Goal: Task Accomplishment & Management: Manage account settings

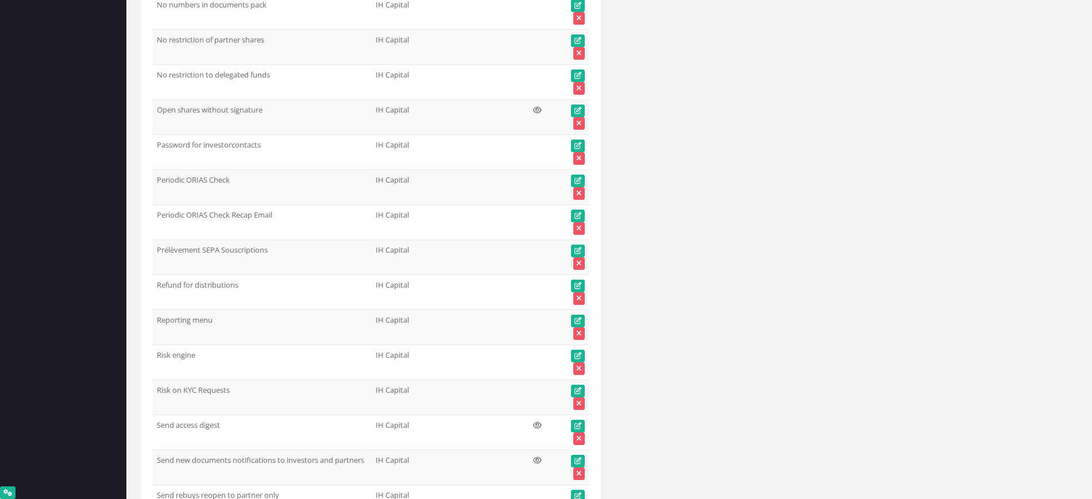
scroll to position [40780, 0]
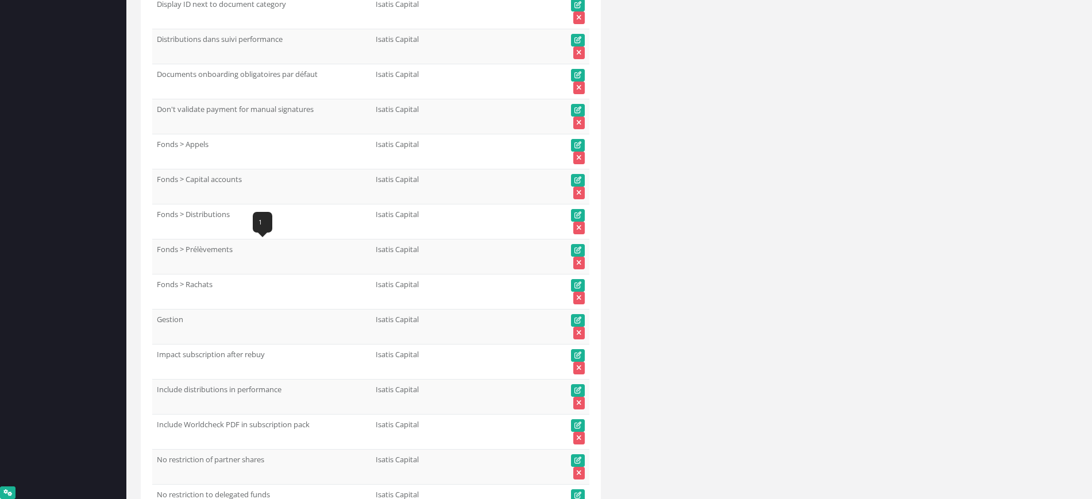
drag, startPoint x: 238, startPoint y: 250, endPoint x: 158, endPoint y: 250, distance: 79.9
click at [157, 249] on td "Fonds > Prélèvements" at bounding box center [261, 257] width 219 height 35
copy td "Fonds > Prélèvements"
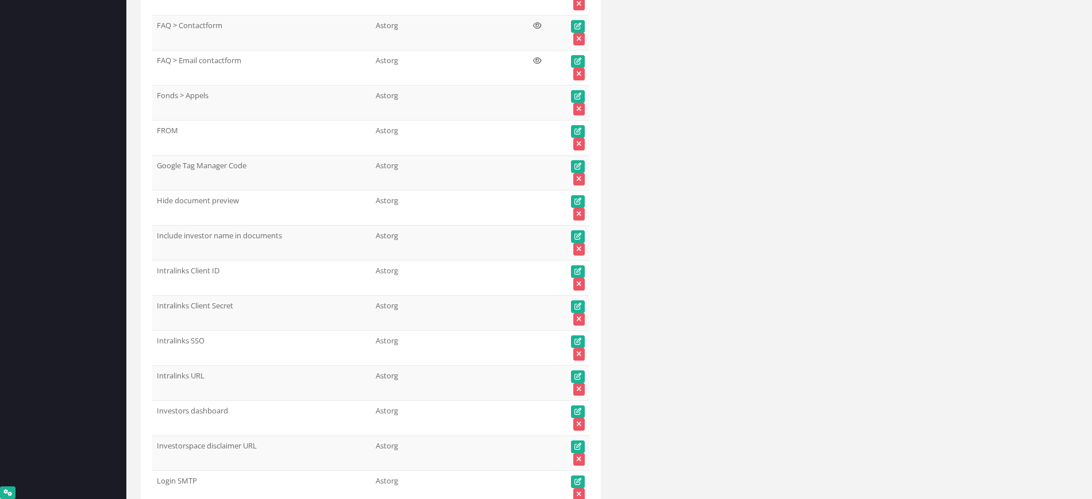
scroll to position [0, 0]
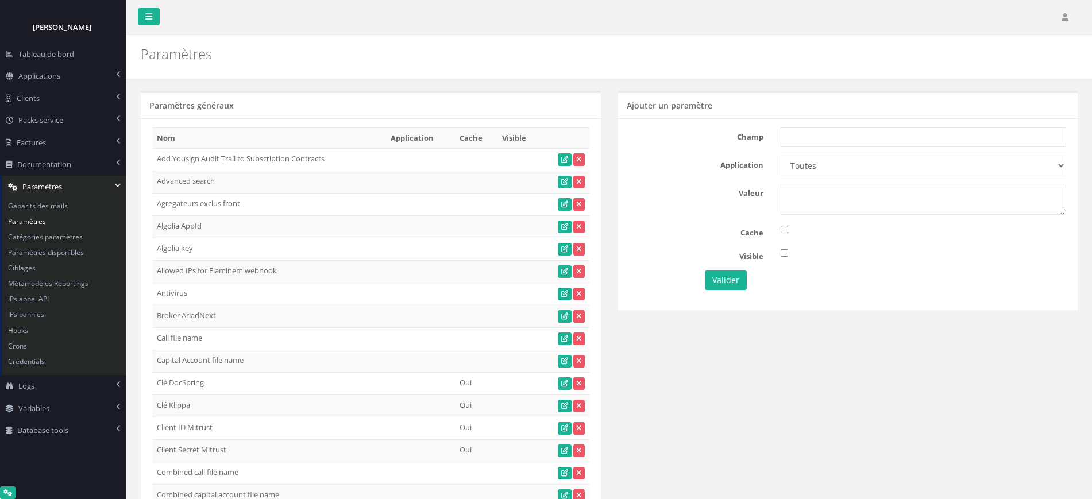
click at [839, 148] on div "Champ Application Toutes Aloe Private Equity Alpin Capital API Access to My DB …" at bounding box center [848, 213] width 460 height 191
click at [834, 141] on input "text" at bounding box center [924, 138] width 286 height 20
paste input "Fonds > Prélèvements"
type input "Fonds > Prélèvements"
click at [823, 156] on select "Toutes Aloe Private Equity Alpin Capital API Access to My DB API demo Astorg As…" at bounding box center [924, 166] width 286 height 20
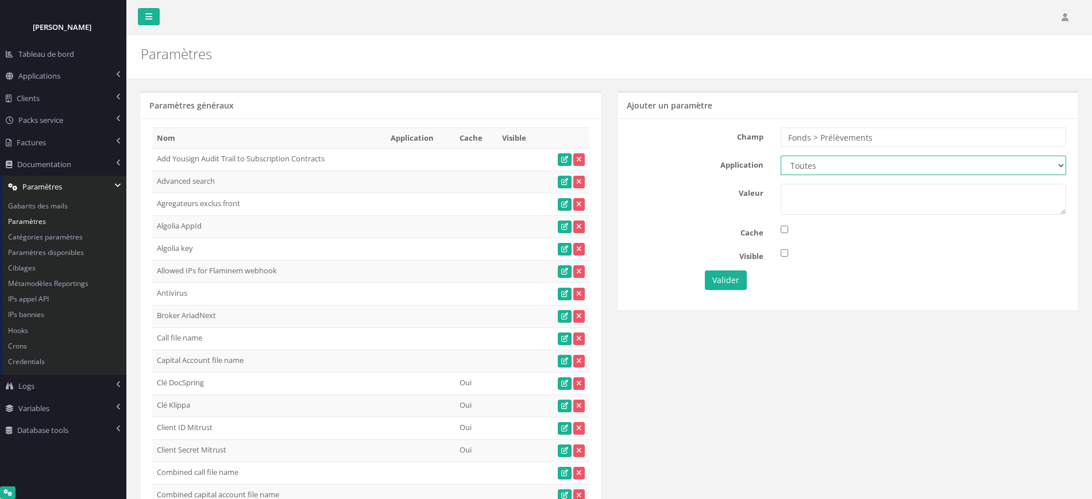
drag, startPoint x: 824, startPoint y: 170, endPoint x: 854, endPoint y: 260, distance: 95.0
click at [824, 170] on select "Toutes Aloe Private Equity Alpin Capital API Access to My DB API demo Astorg As…" at bounding box center [924, 166] width 286 height 20
select select "66"
click at [781, 156] on select "Toutes Aloe Private Equity Alpin Capital API Access to My DB API demo Astorg As…" at bounding box center [924, 166] width 286 height 20
click at [816, 212] on textarea at bounding box center [924, 199] width 286 height 31
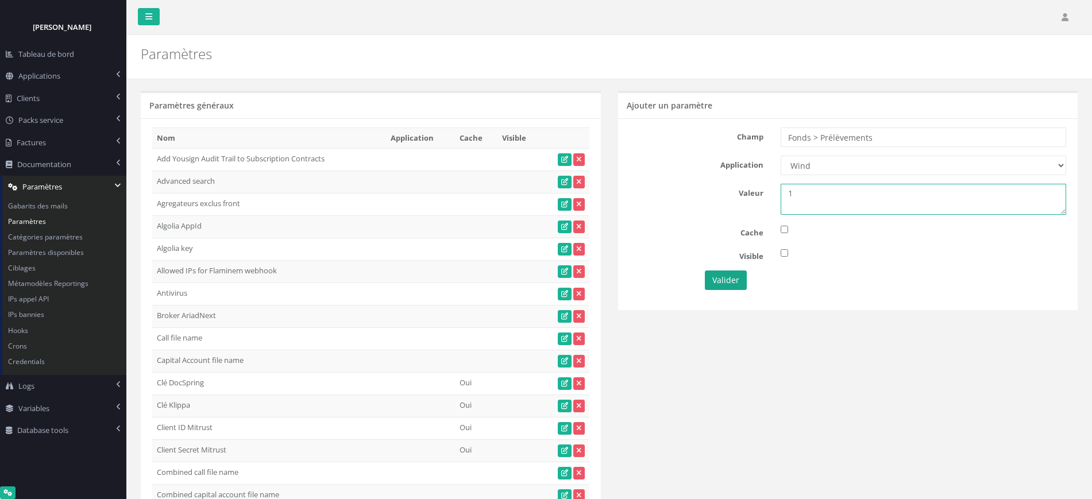
type textarea "1"
drag, startPoint x: 735, startPoint y: 276, endPoint x: 894, endPoint y: 326, distance: 166.6
click at [735, 275] on button "Valider" at bounding box center [726, 281] width 42 height 20
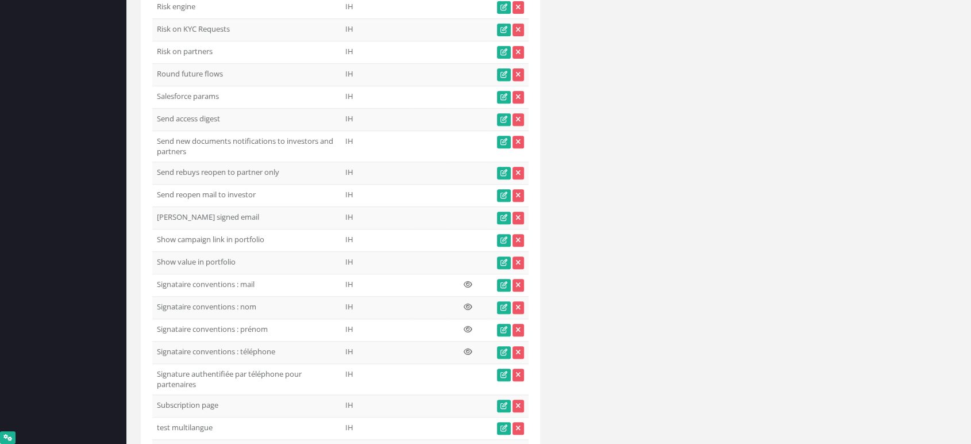
scroll to position [5052, 0]
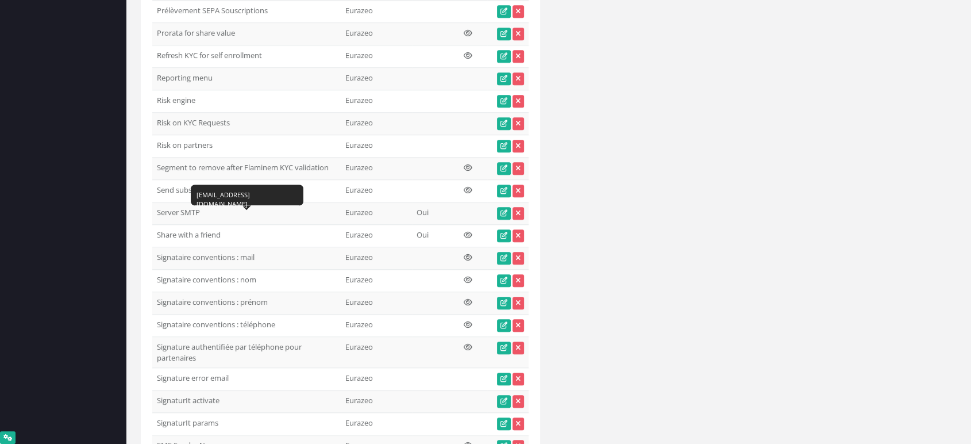
drag, startPoint x: 245, startPoint y: 222, endPoint x: 157, endPoint y: 228, distance: 87.5
click at [157, 247] on td "Signataire conventions : mail" at bounding box center [246, 258] width 188 height 22
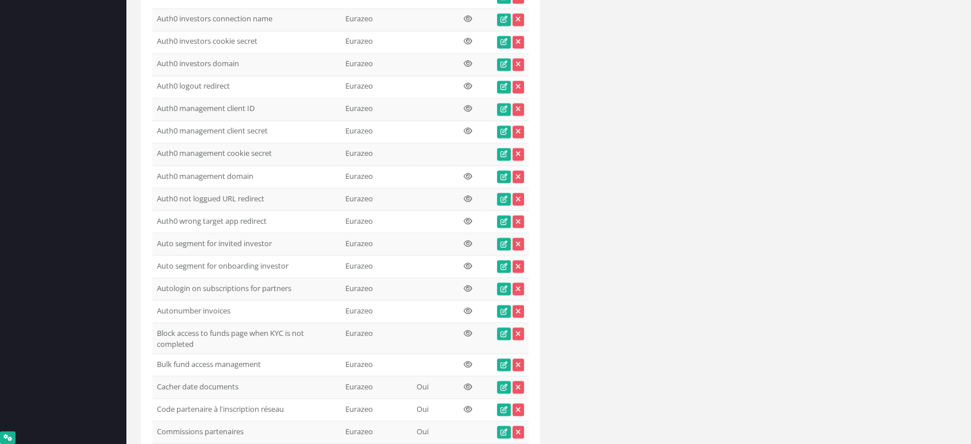
scroll to position [0, 0]
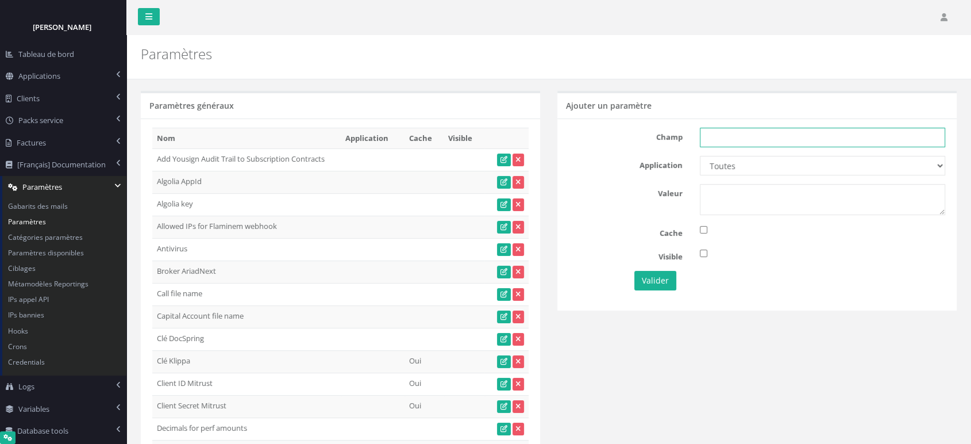
click at [726, 140] on input "text" at bounding box center [822, 138] width 245 height 20
paste input "Signataire conventions : mail"
type input "Signataire conventions : mail"
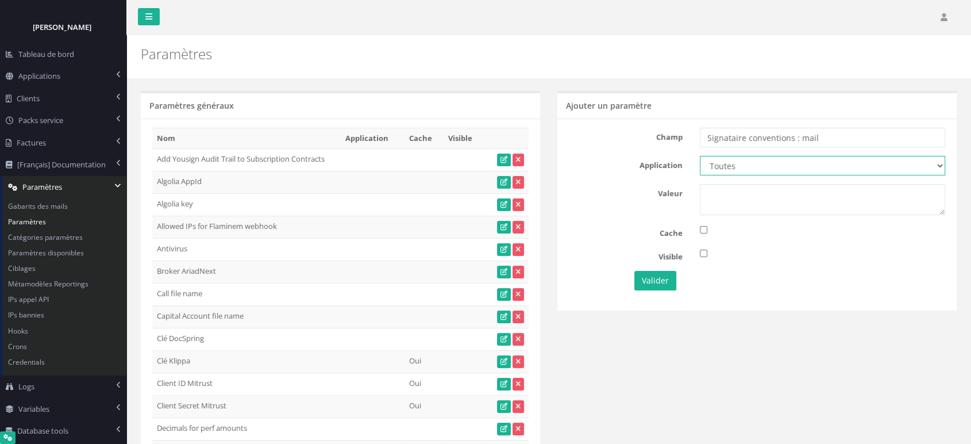
click at [737, 162] on select "Toutes Eurazeo Eurazeo LPs IH IH TESTS DEMO Partech Demo Seven 2" at bounding box center [822, 166] width 245 height 20
select select "11"
click at [700, 156] on select "Toutes Eurazeo Eurazeo LPs IH IH TESTS DEMO Partech Demo Seven 2" at bounding box center [822, 166] width 245 height 20
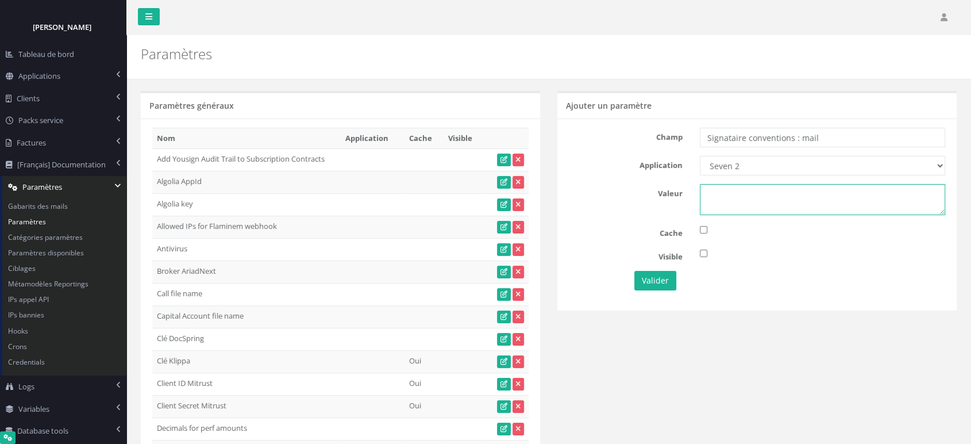
click at [737, 199] on textarea at bounding box center [822, 199] width 245 height 31
paste textarea "morgane.stival@seven2.eu"
click at [765, 192] on textarea "morgane.stival@seven2.eu" at bounding box center [822, 199] width 245 height 31
drag, startPoint x: 809, startPoint y: 191, endPoint x: 768, endPoint y: 194, distance: 41.5
click at [768, 194] on textarea "morgane.stival+convention@seven2.eu" at bounding box center [822, 199] width 245 height 31
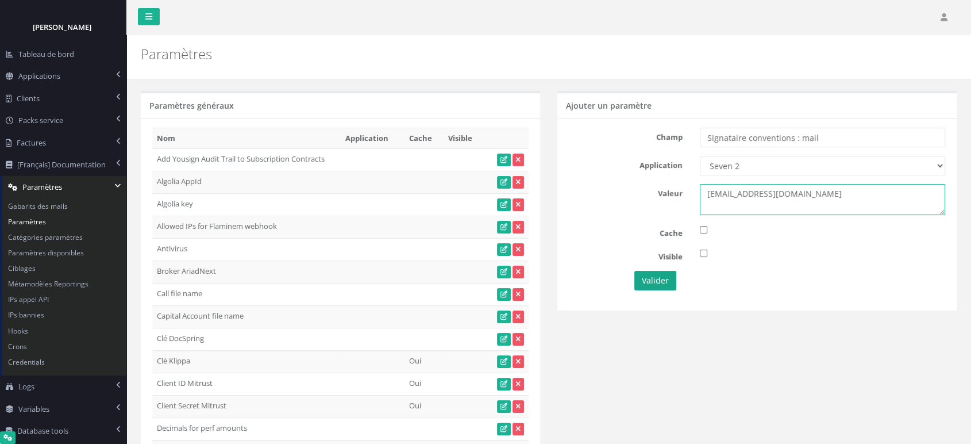
type textarea "[EMAIL_ADDRESS][DOMAIN_NAME]"
click at [662, 276] on button "Valider" at bounding box center [655, 281] width 42 height 20
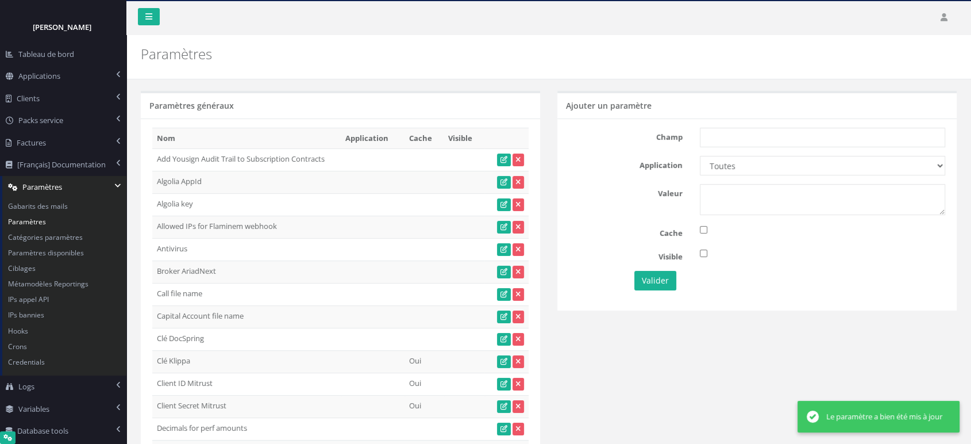
scroll to position [5052, 0]
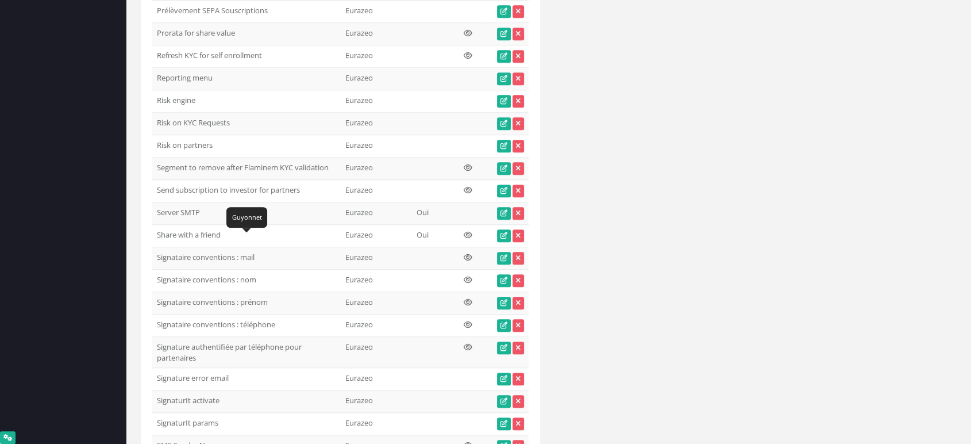
drag, startPoint x: 259, startPoint y: 242, endPoint x: 156, endPoint y: 250, distance: 102.6
click at [156, 269] on td "Signataire conventions : nom" at bounding box center [246, 280] width 188 height 22
copy td "Signataire conventions : nom"
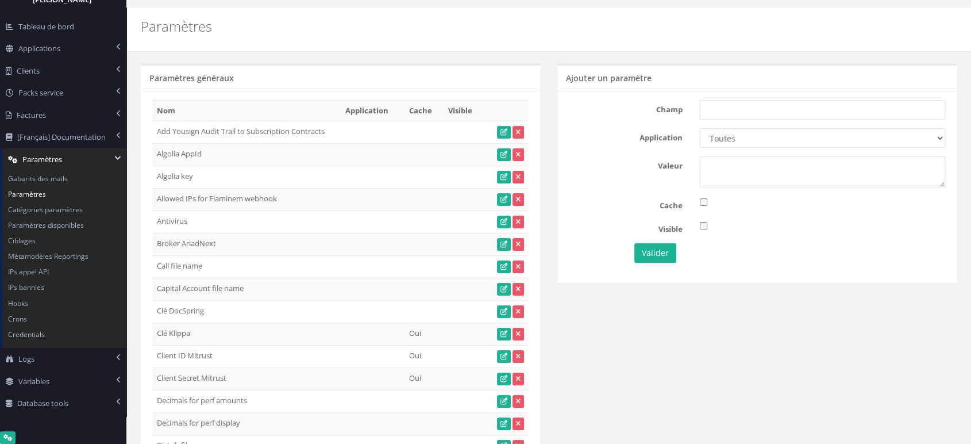
scroll to position [0, 0]
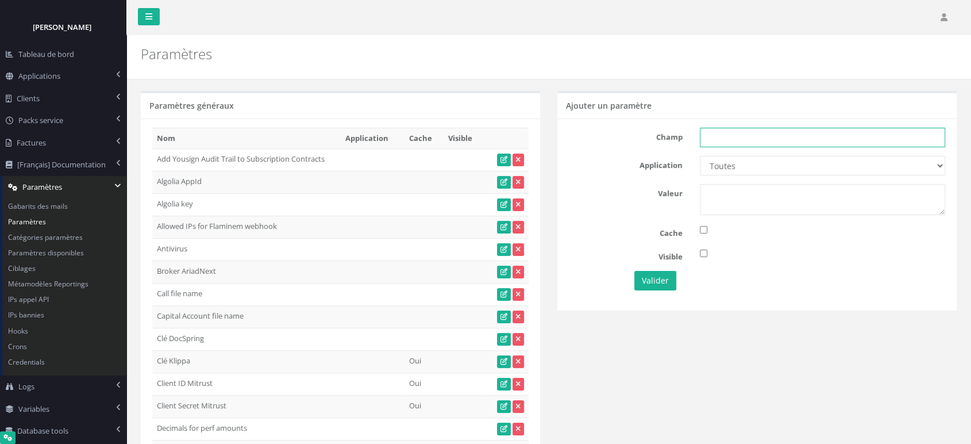
click at [739, 144] on input "text" at bounding box center [822, 138] width 245 height 20
paste input "Signataire conventions : nom"
type input "Signataire conventions : nom"
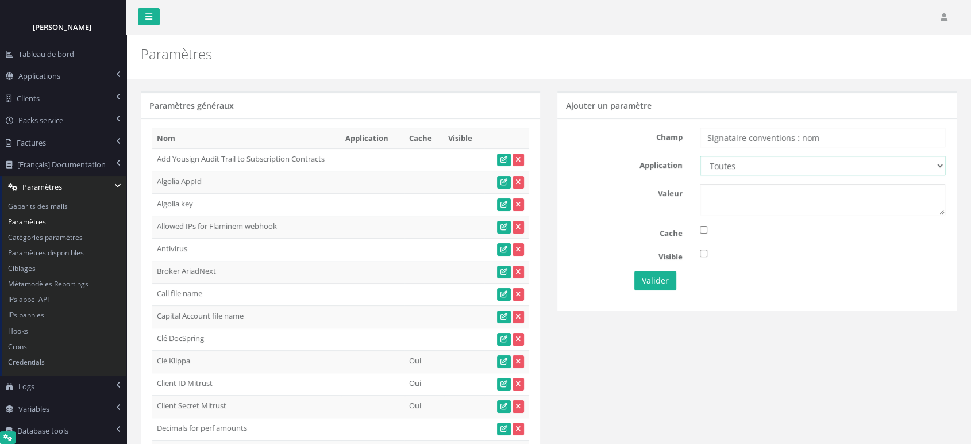
drag, startPoint x: 735, startPoint y: 164, endPoint x: 737, endPoint y: 174, distance: 9.9
click at [735, 164] on select "Toutes Eurazeo Eurazeo LPs IH IH TESTS DEMO Partech Demo Seven 2" at bounding box center [822, 166] width 245 height 20
select select "11"
click at [700, 156] on select "Toutes Eurazeo Eurazeo LPs IH IH TESTS DEMO Partech Demo Seven 2" at bounding box center [822, 166] width 245 height 20
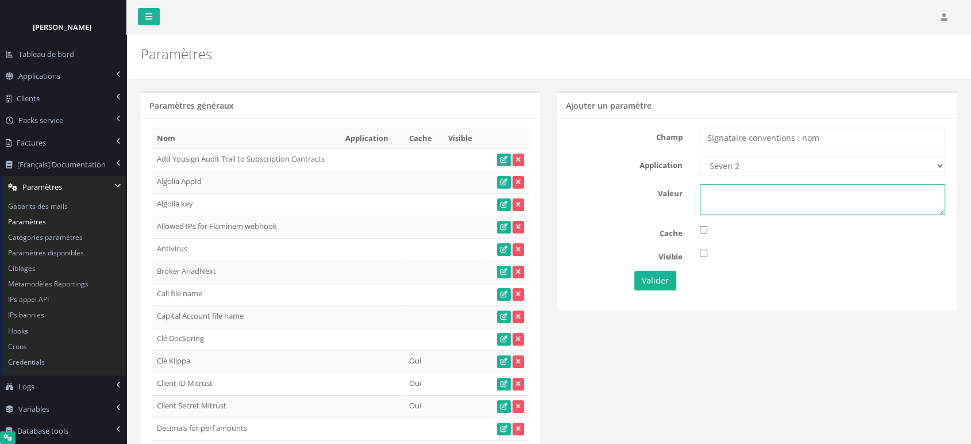
click at [738, 203] on textarea at bounding box center [822, 199] width 245 height 31
type textarea "Stival"
click at [643, 284] on button "Valider" at bounding box center [655, 281] width 42 height 20
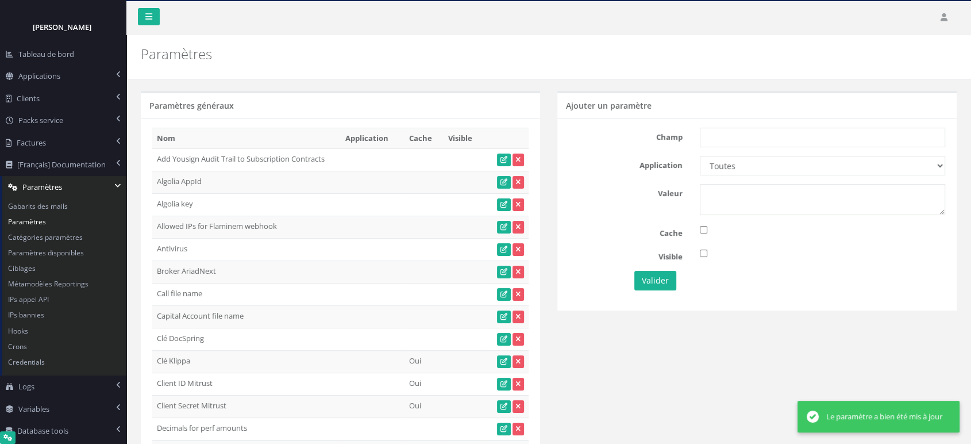
scroll to position [5052, 0]
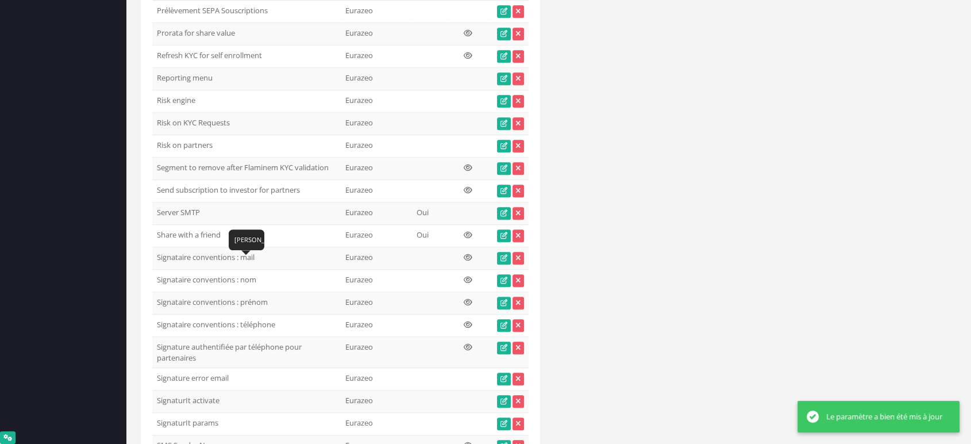
drag, startPoint x: 280, startPoint y: 268, endPoint x: 156, endPoint y: 271, distance: 124.1
click at [156, 292] on td "Signataire conventions : prénom" at bounding box center [246, 303] width 188 height 22
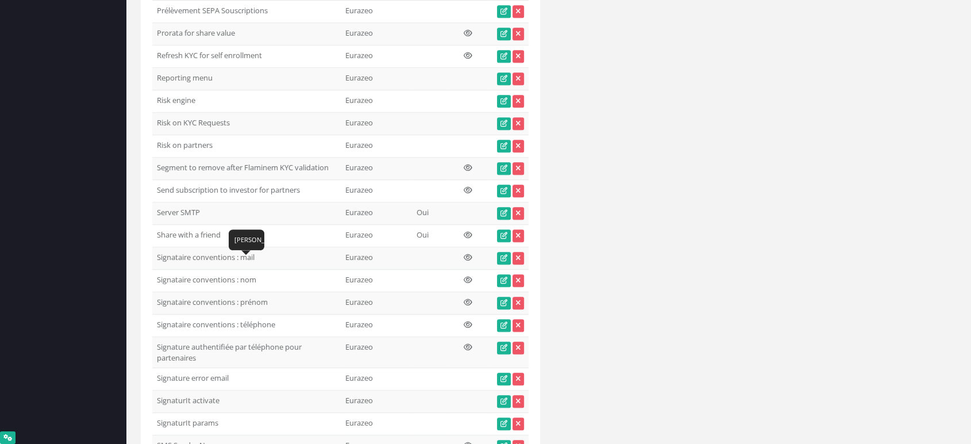
copy td "Signataire conventions : prénom"
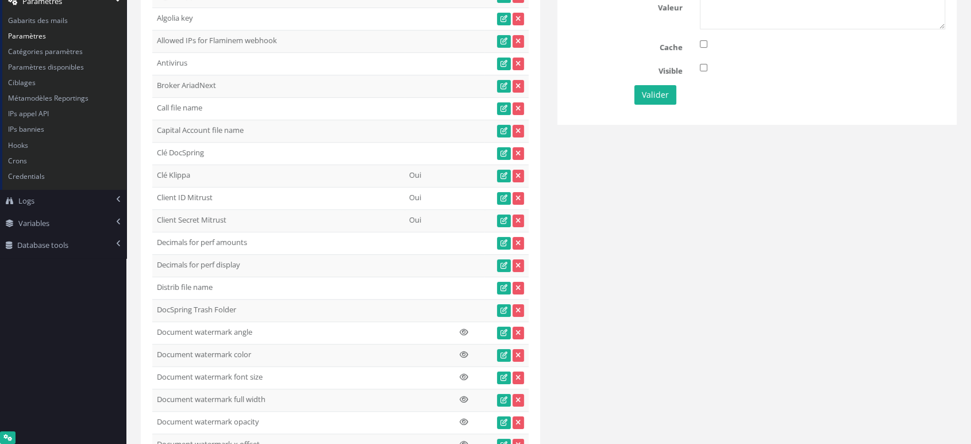
scroll to position [0, 0]
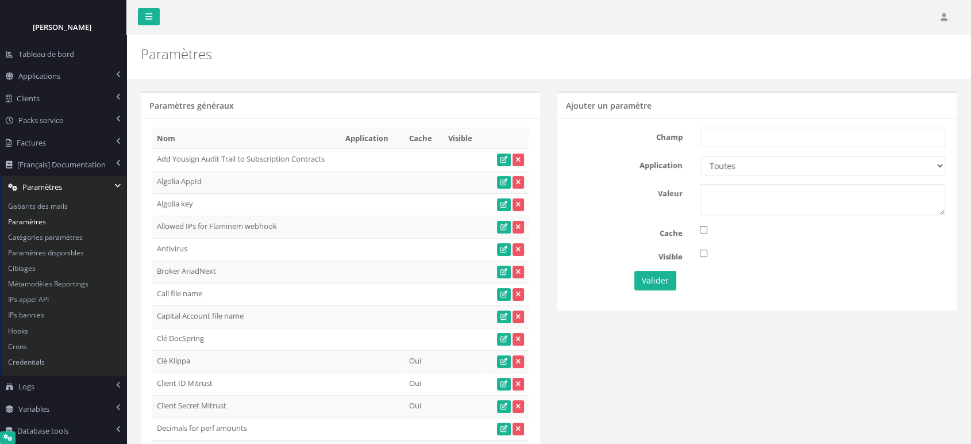
drag, startPoint x: 954, startPoint y: 11, endPoint x: 880, endPoint y: 68, distance: 93.1
click at [953, 11] on link at bounding box center [946, 17] width 22 height 34
click at [735, 137] on input "text" at bounding box center [822, 138] width 245 height 20
paste input "Signataire conventions : prénom"
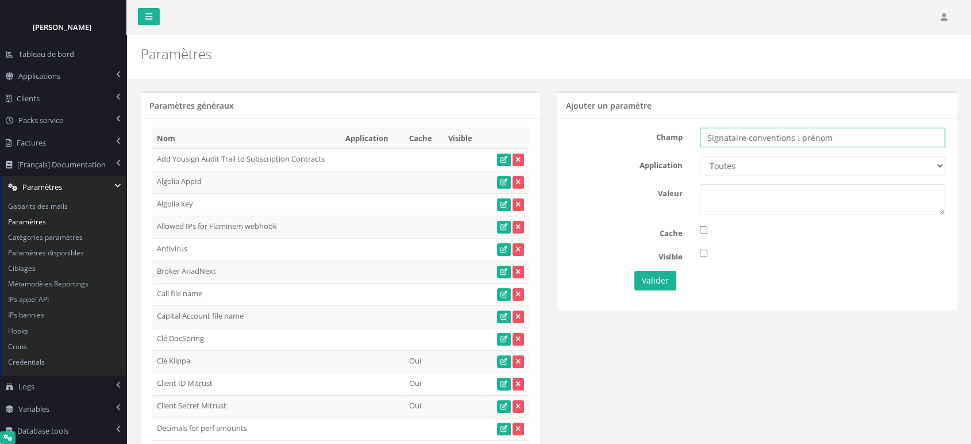
type input "Signataire conventions : prénom"
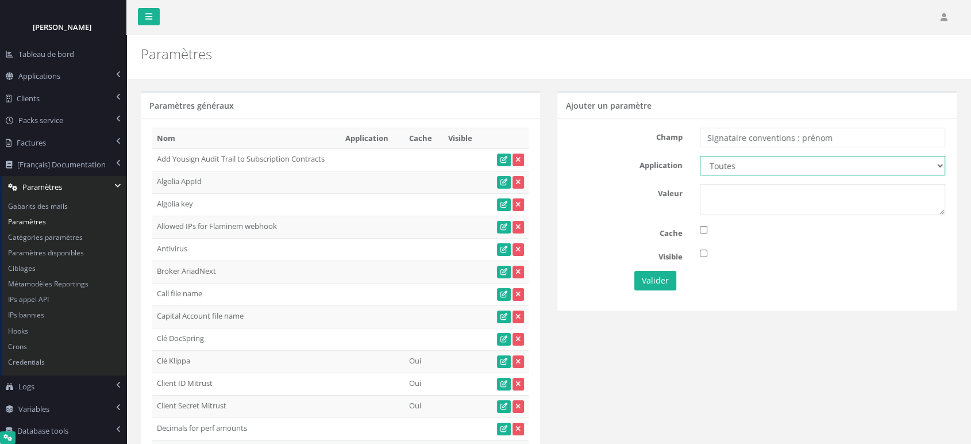
click at [745, 172] on select "Toutes Eurazeo Eurazeo LPs IH IH TESTS DEMO Partech Demo Seven 2" at bounding box center [822, 166] width 245 height 20
select select "11"
click at [700, 156] on select "Toutes Eurazeo Eurazeo LPs IH IH TESTS DEMO Partech Demo Seven 2" at bounding box center [822, 166] width 245 height 20
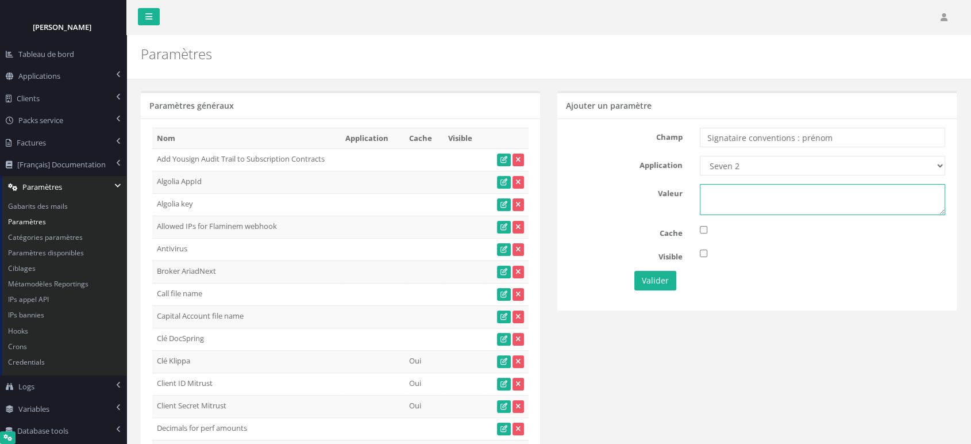
click at [722, 210] on textarea at bounding box center [822, 199] width 245 height 31
type textarea "Morgane"
click at [705, 253] on input "checkbox" at bounding box center [703, 252] width 7 height 7
checkbox input "true"
click at [652, 281] on button "Valider" at bounding box center [655, 281] width 42 height 20
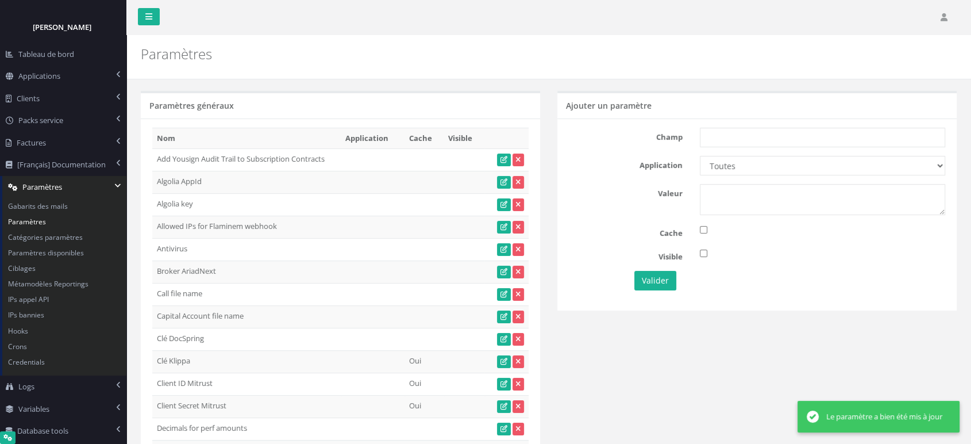
scroll to position [5052, 0]
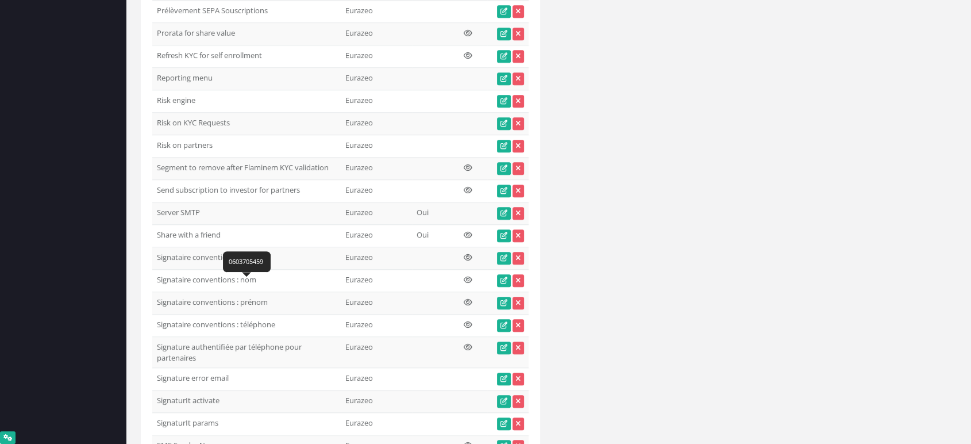
drag, startPoint x: 278, startPoint y: 288, endPoint x: 156, endPoint y: 291, distance: 121.8
click at [156, 314] on td "Signataire conventions : téléphone" at bounding box center [246, 325] width 188 height 22
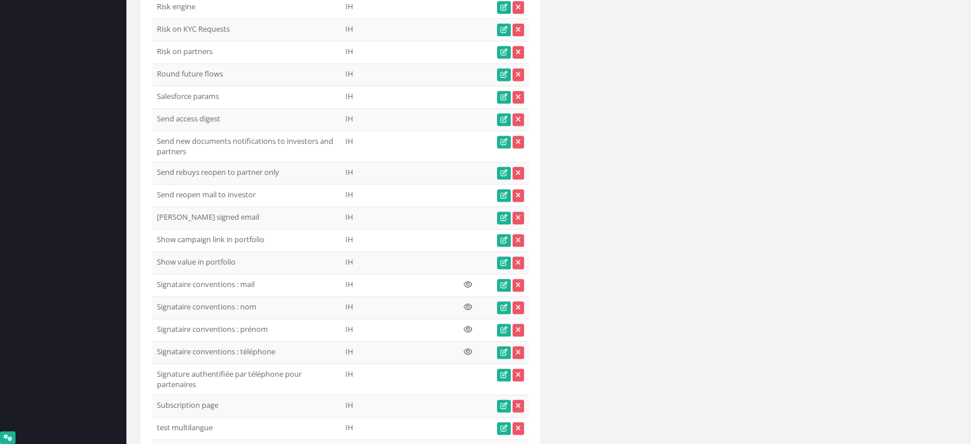
scroll to position [11040, 0]
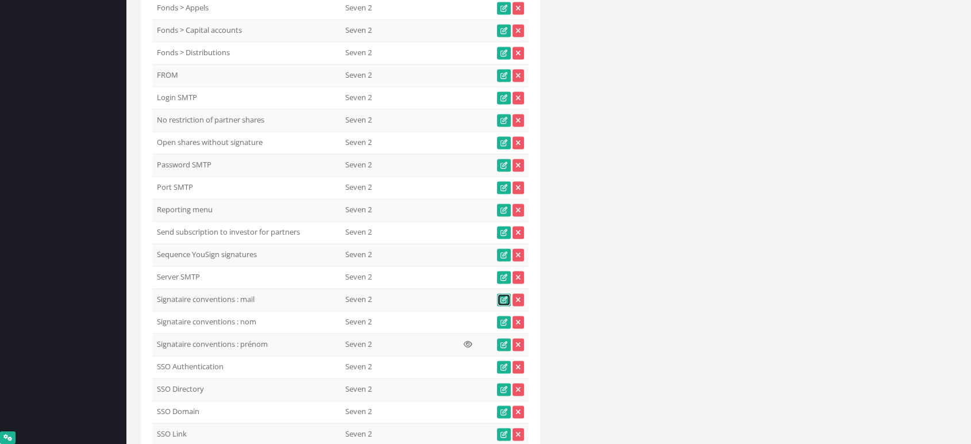
click at [505, 296] on icon at bounding box center [503, 299] width 7 height 7
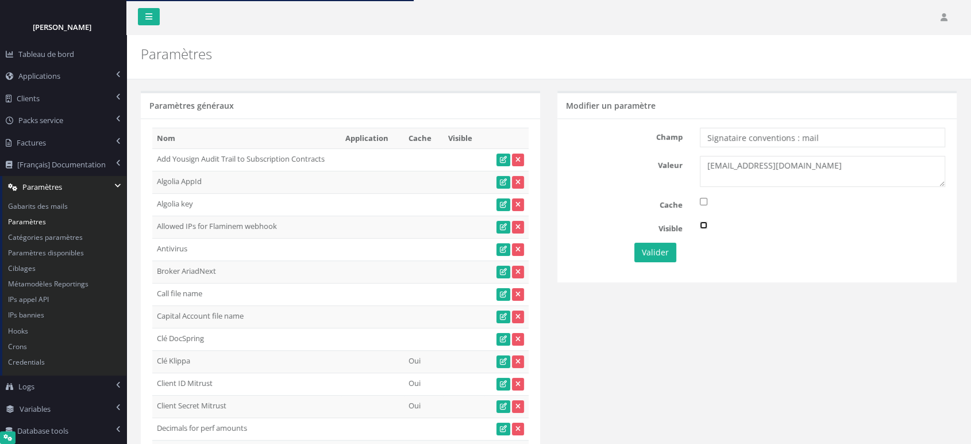
click at [705, 221] on input "checkbox" at bounding box center [703, 224] width 7 height 7
checkbox input "true"
click at [654, 255] on button "Valider" at bounding box center [655, 252] width 42 height 20
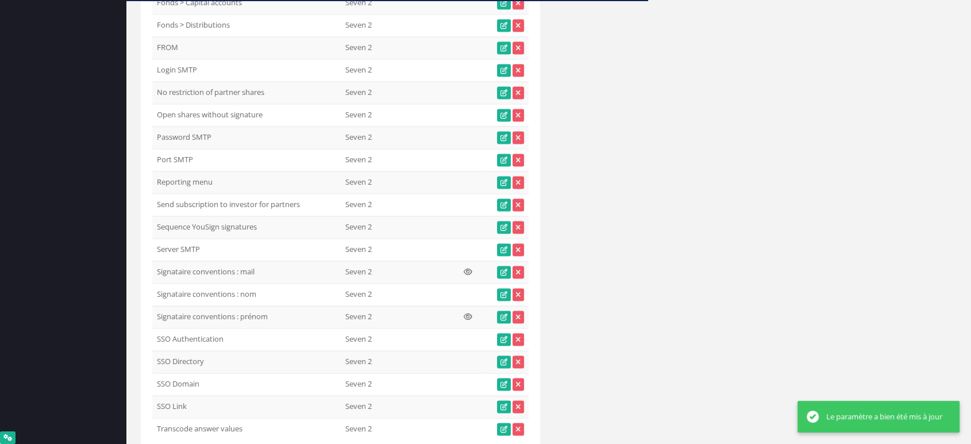
scroll to position [11093, 0]
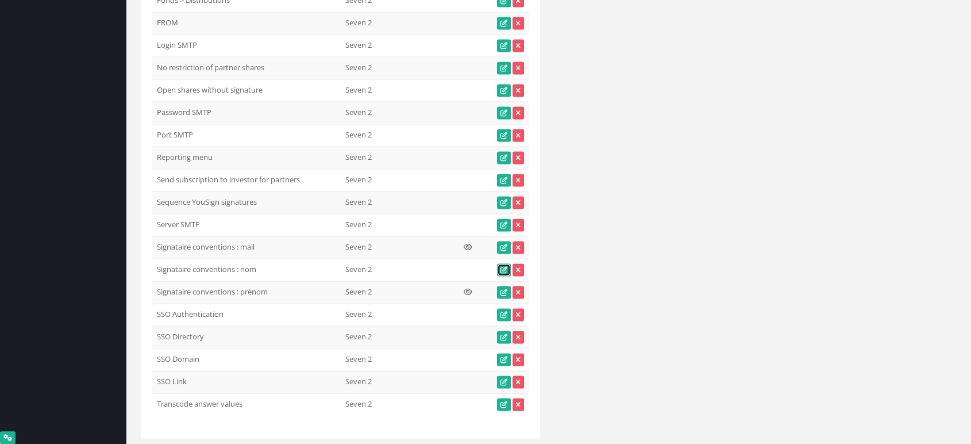
click at [504, 267] on icon at bounding box center [503, 270] width 7 height 7
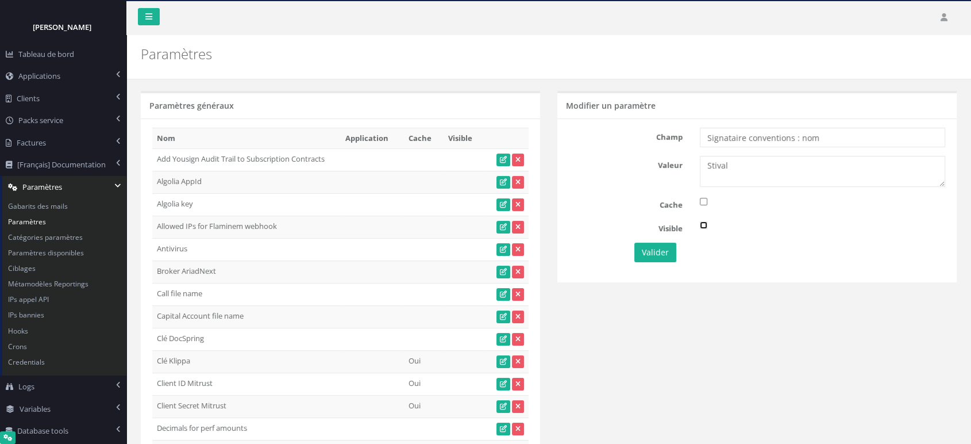
click at [705, 223] on input "checkbox" at bounding box center [703, 224] width 7 height 7
checkbox input "true"
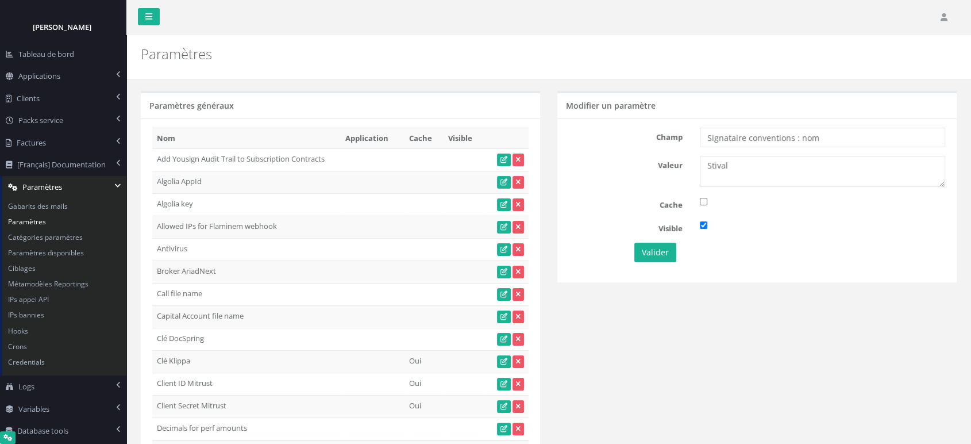
click at [647, 262] on div "Champ Signataire conventions : nom Valeur Stival Cache Visible Valider" at bounding box center [756, 199] width 399 height 163
click at [653, 247] on button "Valider" at bounding box center [655, 252] width 42 height 20
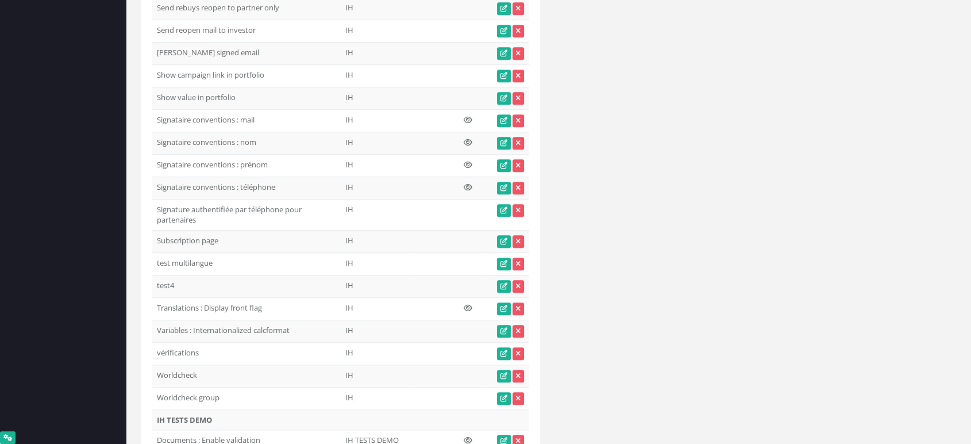
scroll to position [9332, 0]
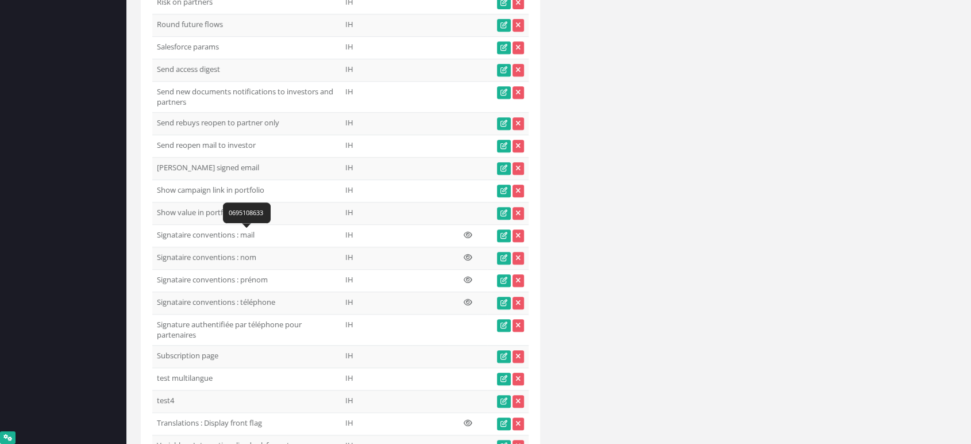
drag, startPoint x: 284, startPoint y: 238, endPoint x: 156, endPoint y: 236, distance: 128.7
click at [156, 291] on td "Signataire conventions : téléphone" at bounding box center [246, 302] width 188 height 22
copy td "Signataire conventions : téléphone"
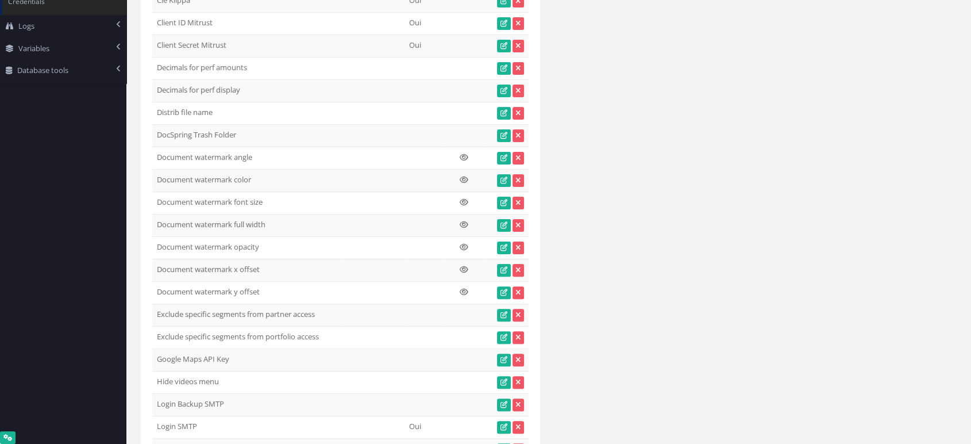
scroll to position [0, 0]
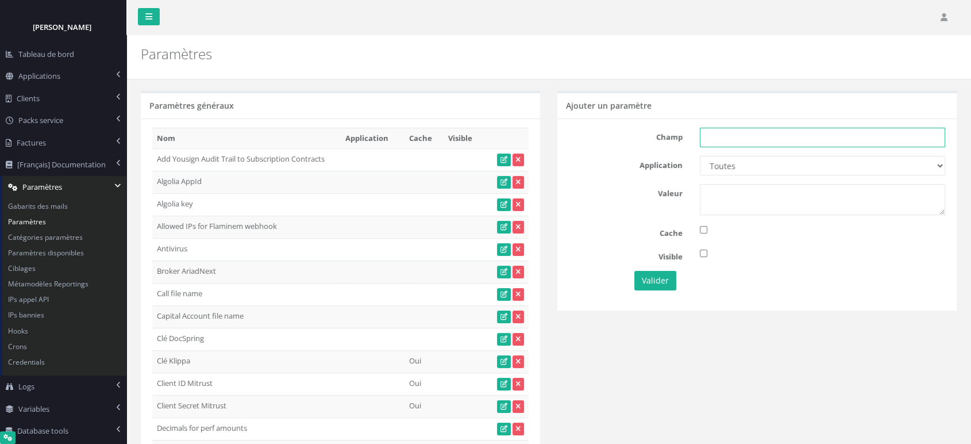
click at [723, 132] on input "text" at bounding box center [822, 138] width 245 height 20
paste input "Signataire conventions : téléphone"
type input "Signataire conventions : téléphone"
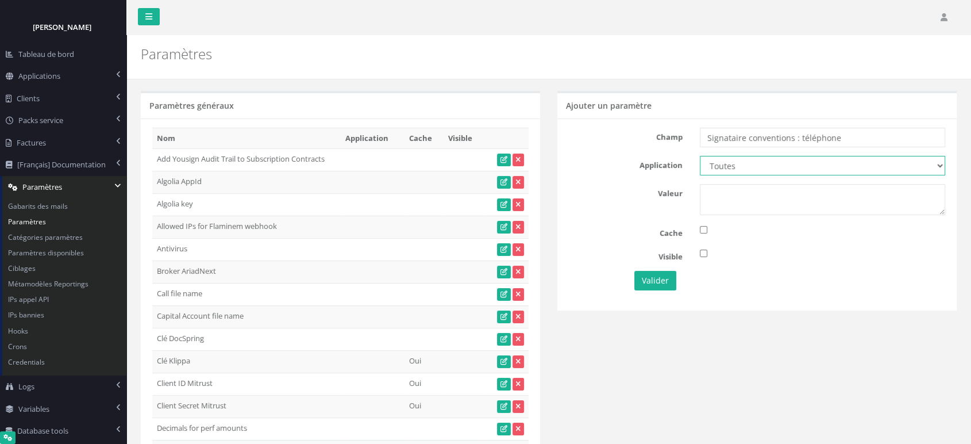
click at [738, 168] on select "Toutes Eurazeo Eurazeo LPs IH IH TESTS DEMO Partech Demo Seven 2" at bounding box center [822, 166] width 245 height 20
select select "11"
click at [700, 156] on select "Toutes Eurazeo Eurazeo LPs IH IH TESTS DEMO Partech Demo Seven 2" at bounding box center [822, 166] width 245 height 20
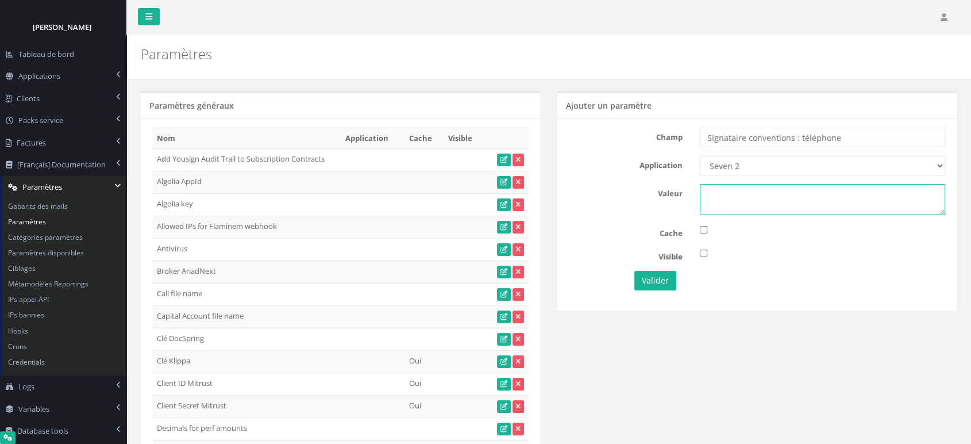
click at [740, 187] on textarea at bounding box center [822, 199] width 245 height 31
type textarea "0695108633"
click at [697, 255] on div at bounding box center [822, 253] width 263 height 13
click at [703, 253] on input "checkbox" at bounding box center [703, 252] width 7 height 7
checkbox input "true"
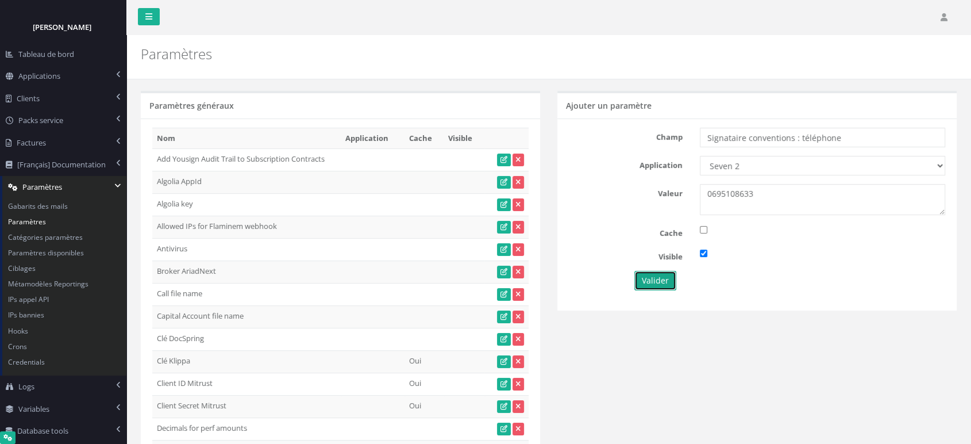
click at [656, 275] on button "Valider" at bounding box center [655, 281] width 42 height 20
